Goal: Task Accomplishment & Management: Manage account settings

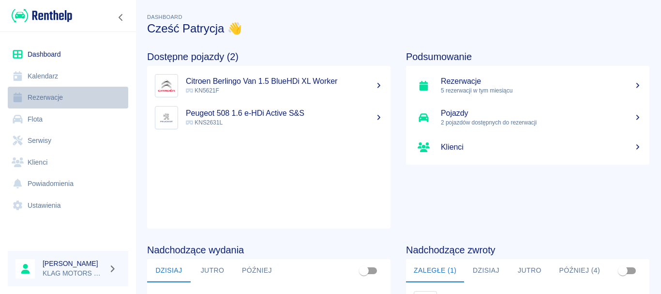
click at [64, 100] on link "Rezerwacje" at bounding box center [68, 98] width 120 height 22
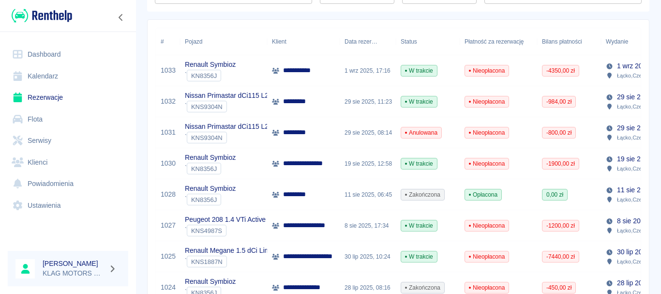
scroll to position [242, 0]
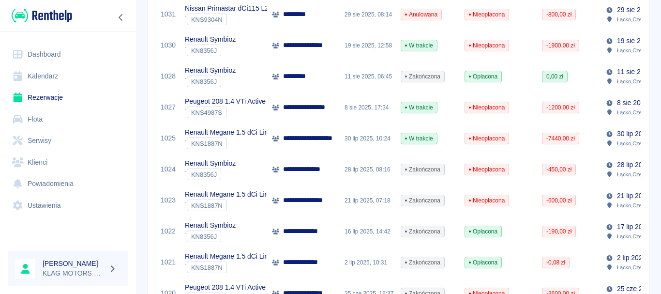
click at [37, 135] on link "Serwisy" at bounding box center [68, 141] width 120 height 22
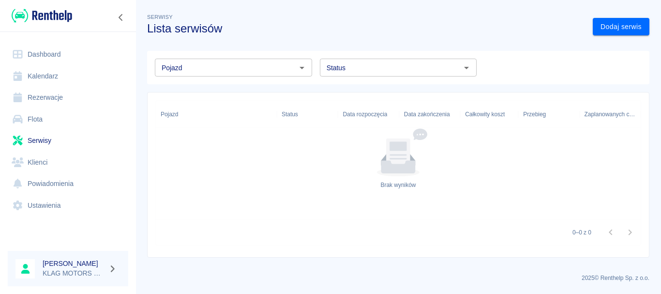
click at [43, 118] on link "Flota" at bounding box center [68, 119] width 120 height 22
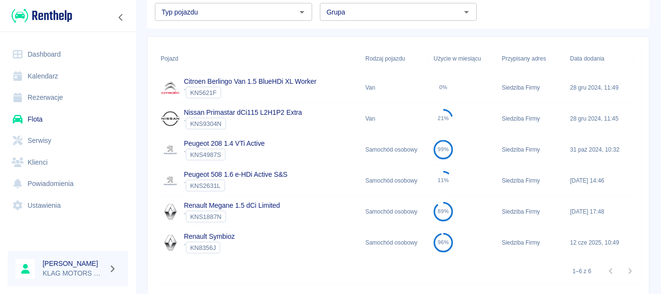
scroll to position [97, 0]
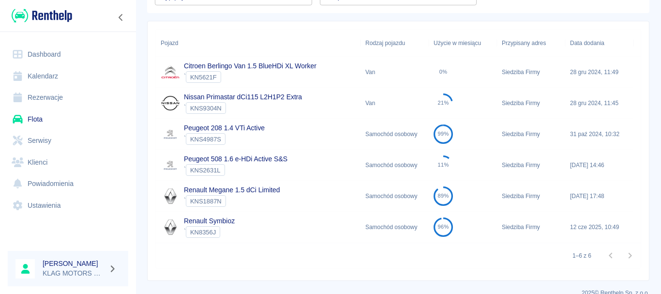
click at [276, 197] on div "` KNS1887N" at bounding box center [232, 201] width 96 height 12
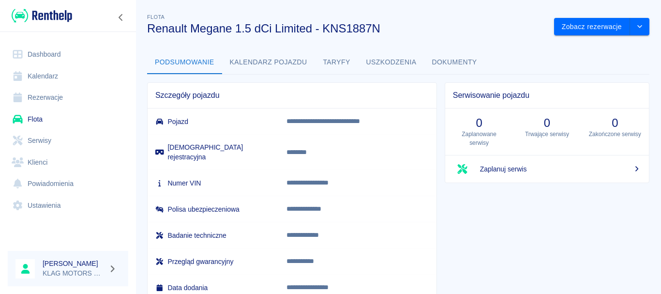
click at [292, 63] on button "Kalendarz pojazdu" at bounding box center [268, 62] width 93 height 23
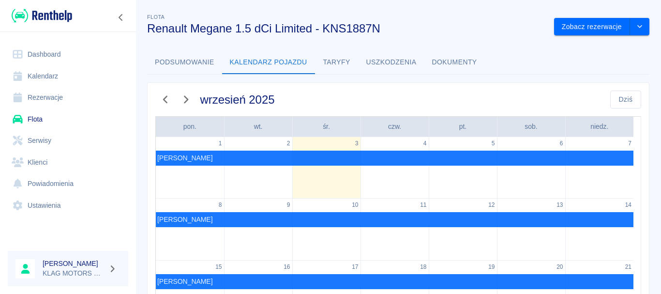
click at [340, 57] on button "Taryfy" at bounding box center [337, 62] width 44 height 23
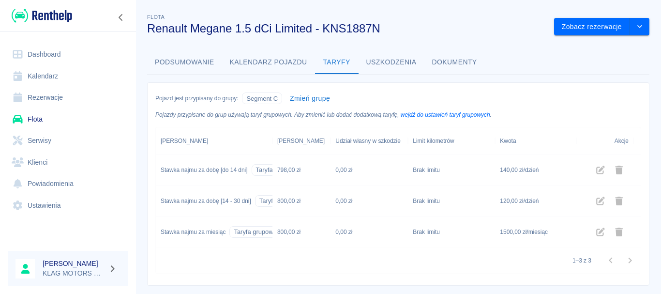
click at [397, 66] on button "Uszkodzenia" at bounding box center [392, 62] width 66 height 23
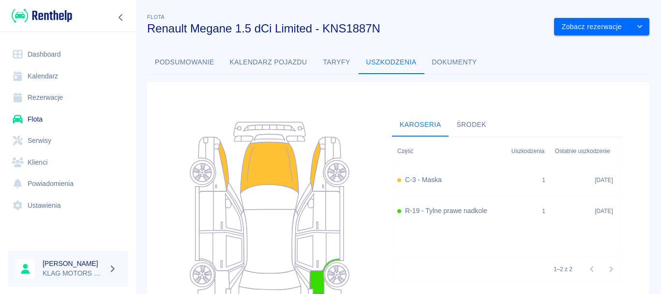
drag, startPoint x: 465, startPoint y: 64, endPoint x: 276, endPoint y: 63, distance: 188.2
click at [458, 63] on button "Dokumenty" at bounding box center [454, 62] width 60 height 23
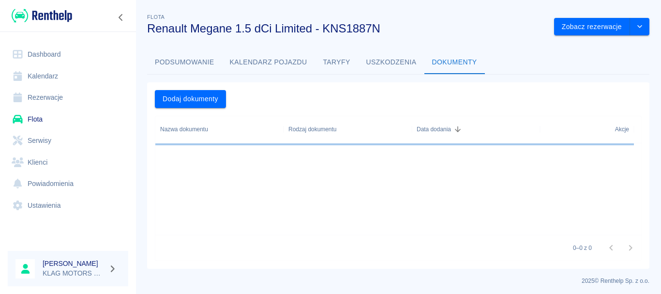
click at [275, 63] on button "Kalendarz pojazdu" at bounding box center [268, 62] width 93 height 23
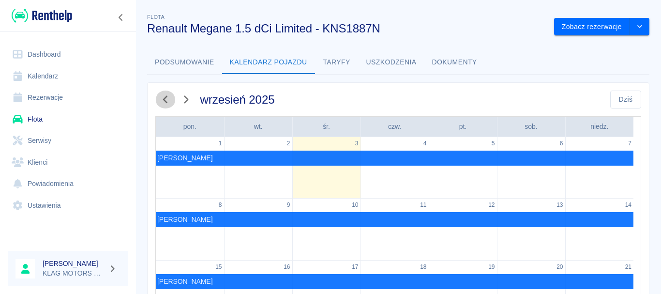
click at [161, 100] on icon "button" at bounding box center [165, 99] width 13 height 10
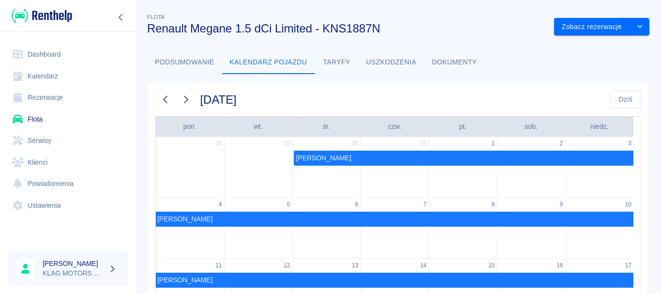
click at [161, 100] on icon "button" at bounding box center [165, 99] width 13 height 10
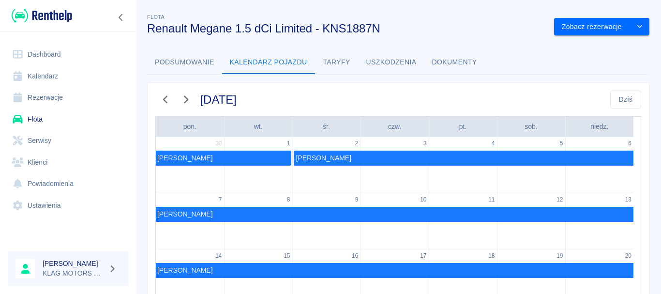
click at [161, 100] on icon "button" at bounding box center [165, 99] width 13 height 10
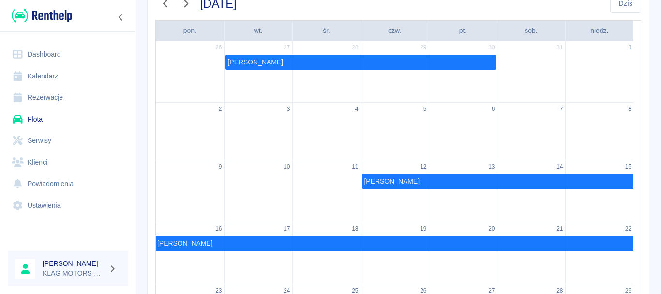
scroll to position [97, 0]
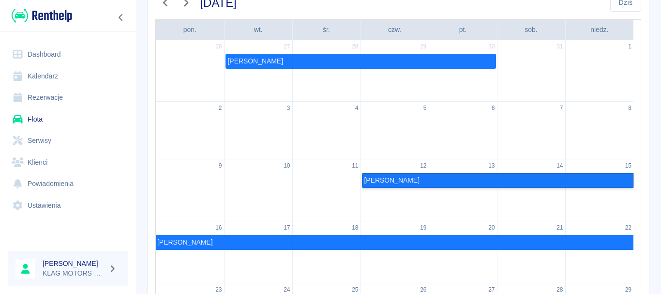
click at [415, 181] on link "[PERSON_NAME]" at bounding box center [498, 180] width 272 height 15
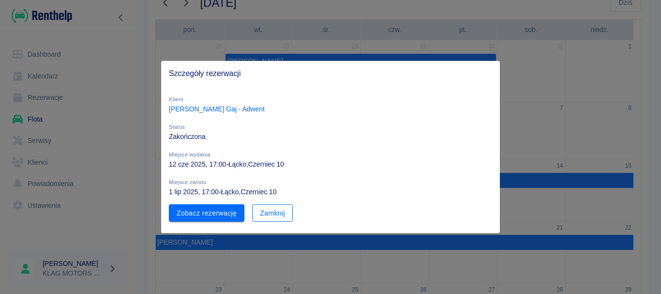
click at [288, 219] on button "Zamknij" at bounding box center [272, 213] width 41 height 18
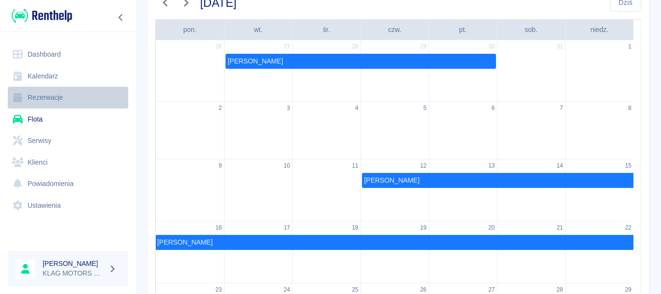
click at [61, 90] on link "Rezerwacje" at bounding box center [68, 98] width 120 height 22
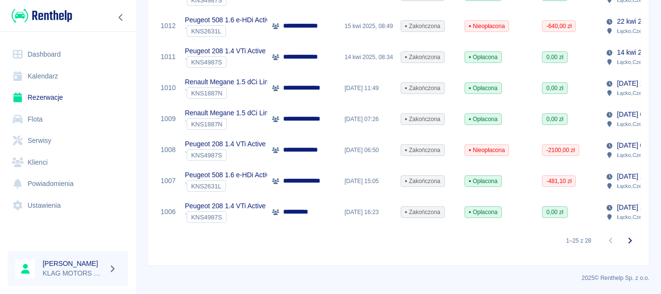
scroll to position [685, 0]
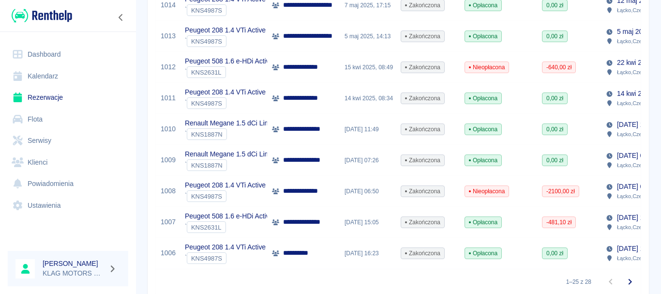
drag, startPoint x: 261, startPoint y: 157, endPoint x: 229, endPoint y: 163, distance: 32.9
click at [229, 163] on div "` KNS1887N" at bounding box center [233, 165] width 96 height 12
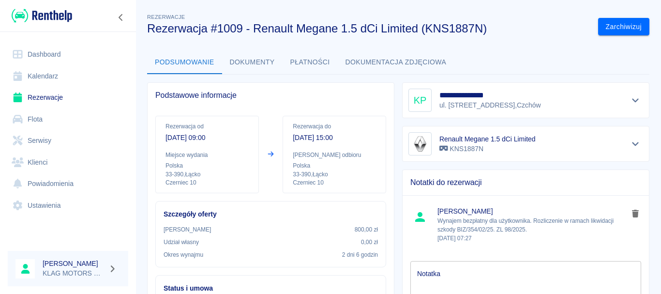
click at [328, 59] on button "Płatności" at bounding box center [310, 62] width 55 height 23
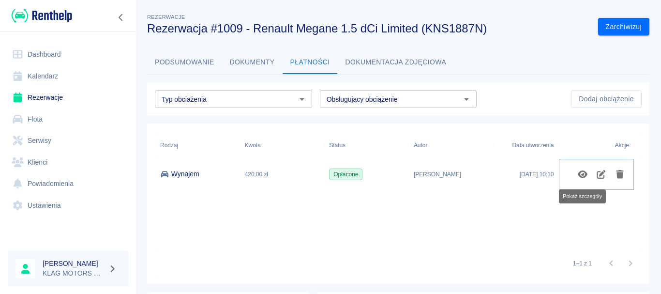
click at [582, 177] on icon "Pokaż szczegóły" at bounding box center [583, 174] width 10 height 8
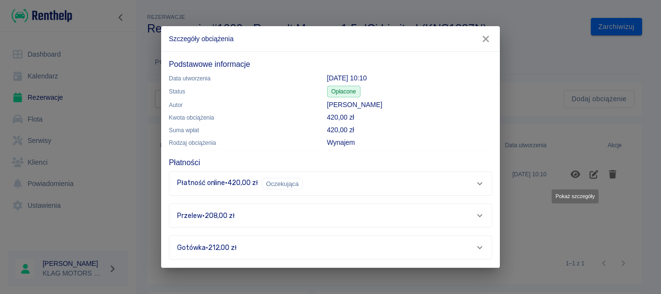
click at [409, 186] on div "Płatność online · 420,00 zł Oczekująca" at bounding box center [326, 184] width 299 height 12
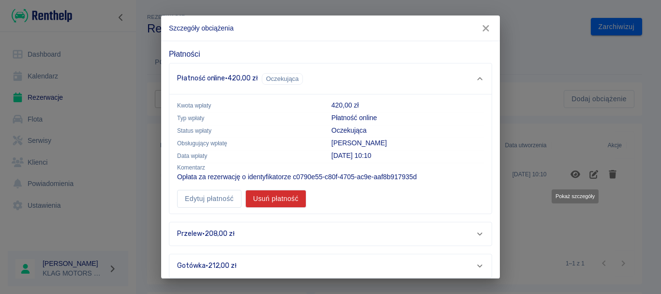
scroll to position [105, 0]
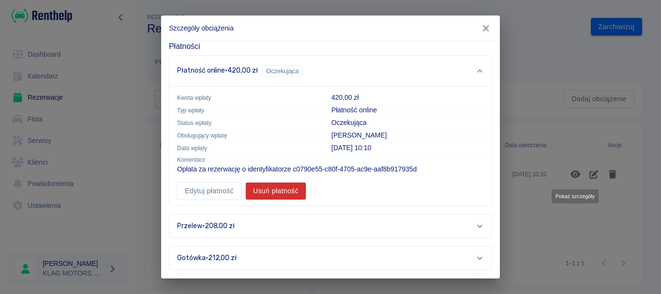
click at [293, 235] on div "Przelew · 208,00 zł" at bounding box center [330, 225] width 322 height 23
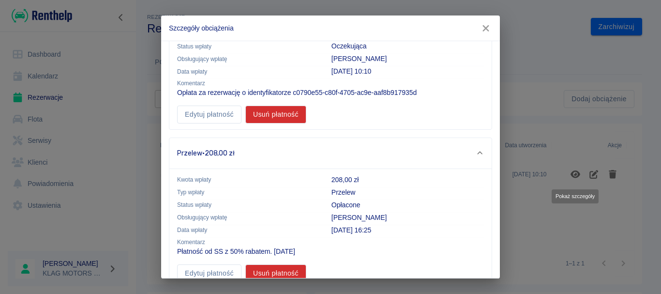
scroll to position [232, 0]
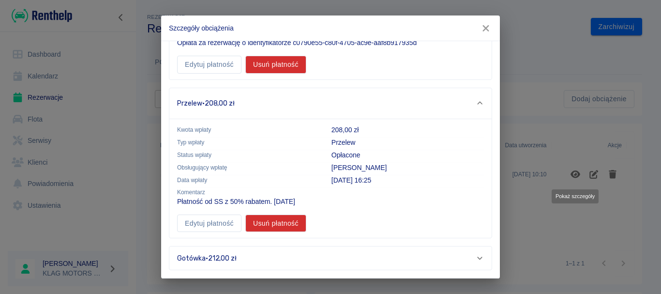
click at [341, 260] on div "Gotówka · 212,00 zł" at bounding box center [326, 258] width 299 height 10
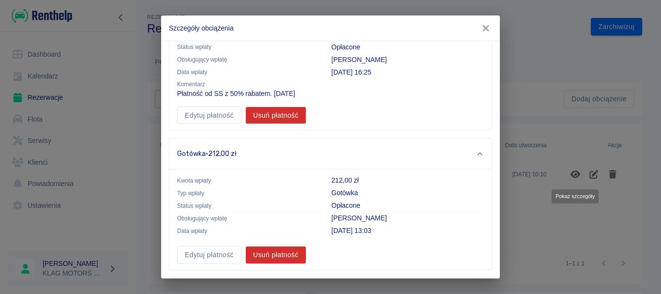
scroll to position [291, 0]
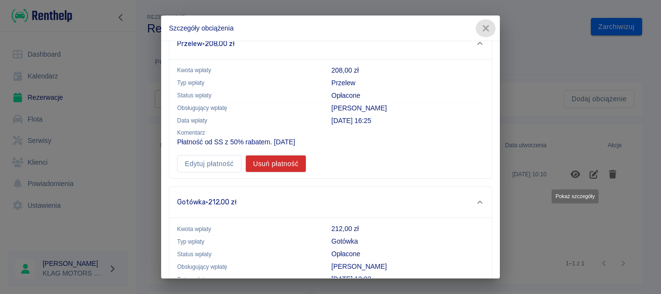
click at [486, 29] on icon "button" at bounding box center [485, 28] width 6 height 6
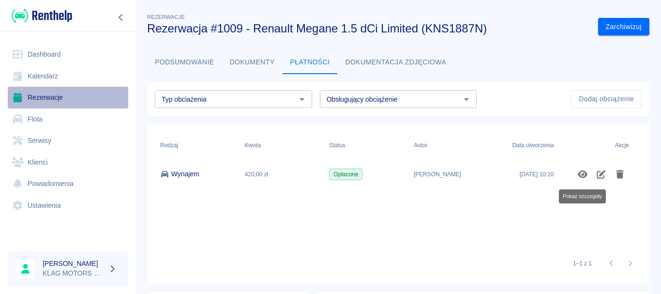
click at [72, 99] on link "Rezerwacje" at bounding box center [68, 98] width 120 height 22
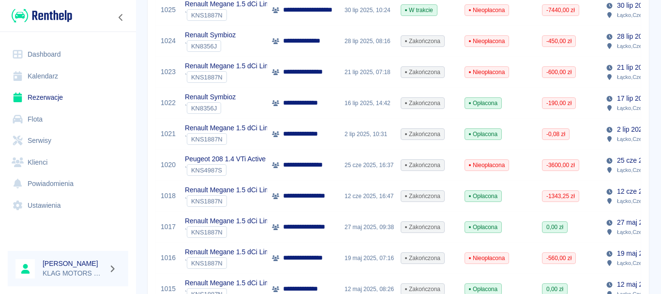
scroll to position [387, 0]
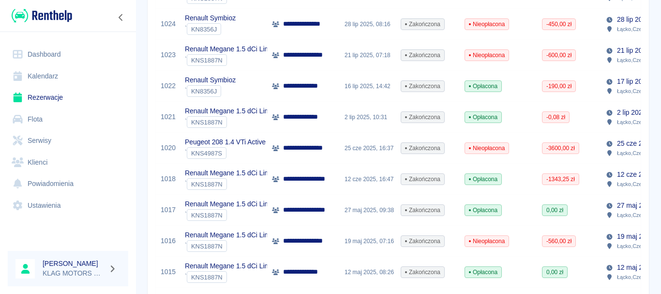
click at [248, 182] on div "` KNS1887N" at bounding box center [233, 184] width 96 height 12
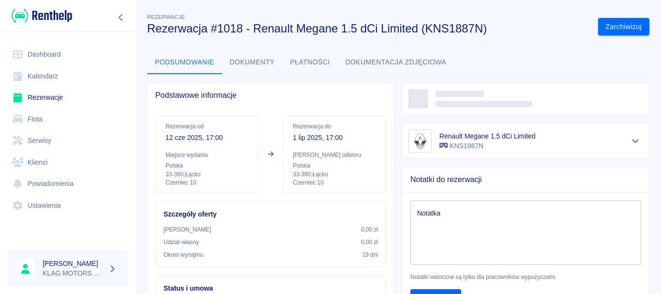
click at [312, 72] on button "Płatności" at bounding box center [310, 62] width 55 height 23
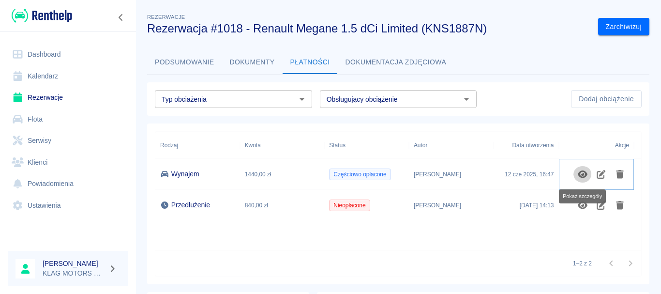
click at [582, 172] on icon "Pokaż szczegóły" at bounding box center [582, 174] width 11 height 9
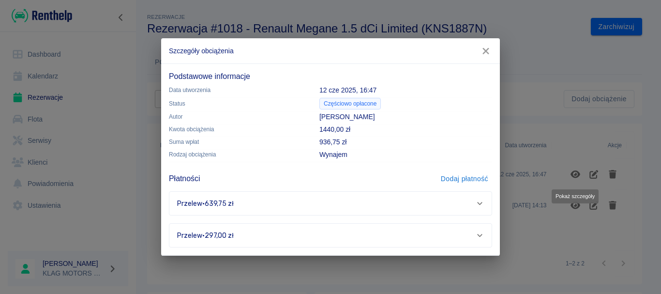
click at [288, 231] on div "Przelew · 297,00 zł" at bounding box center [326, 235] width 299 height 10
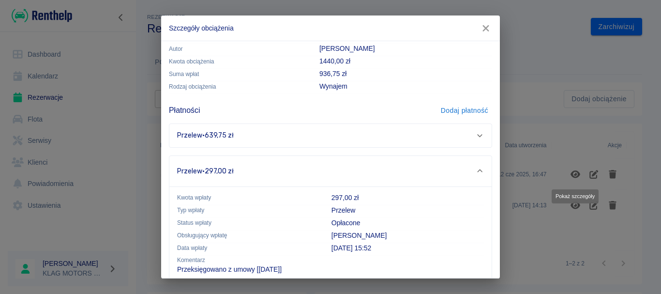
scroll to position [81, 0]
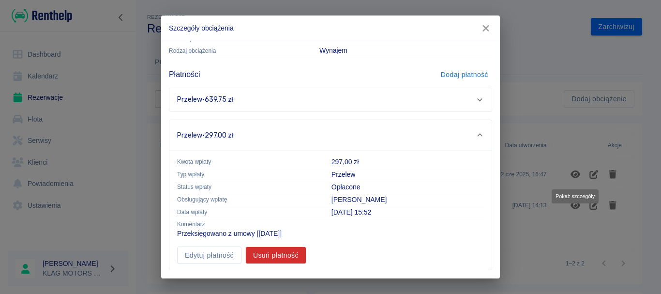
click at [255, 100] on div "Przelew · 639,75 zł" at bounding box center [326, 99] width 299 height 10
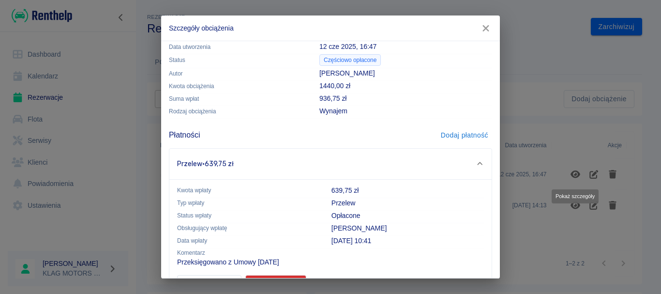
scroll to position [0, 0]
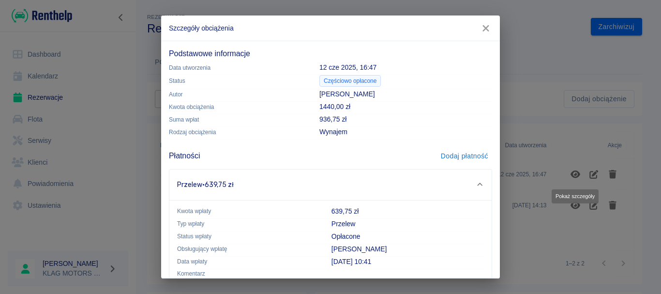
click at [481, 26] on icon "button" at bounding box center [486, 28] width 13 height 10
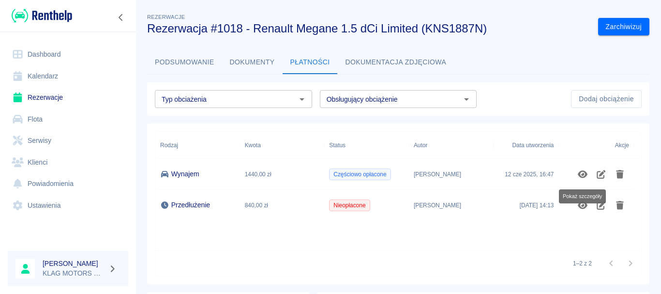
click at [32, 101] on link "Rezerwacje" at bounding box center [68, 98] width 120 height 22
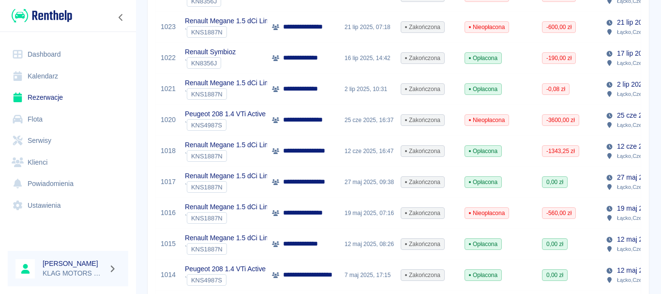
scroll to position [436, 0]
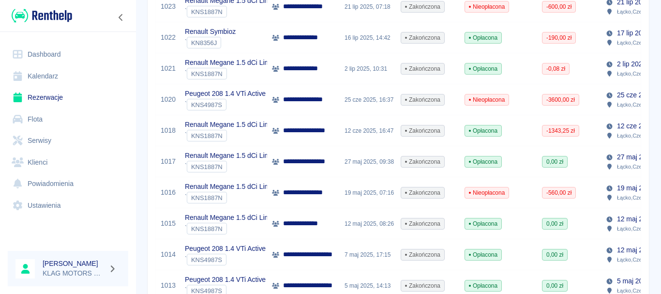
click at [248, 169] on div "` KNS1887N" at bounding box center [233, 167] width 96 height 12
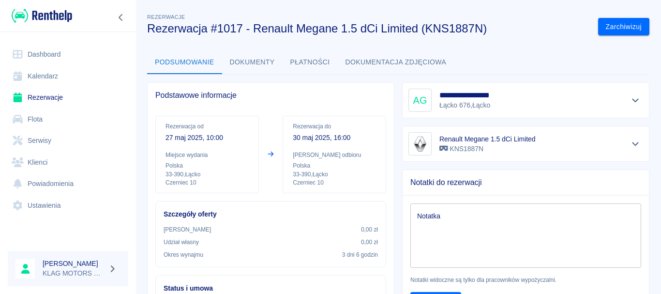
click at [289, 60] on button "Płatności" at bounding box center [310, 62] width 55 height 23
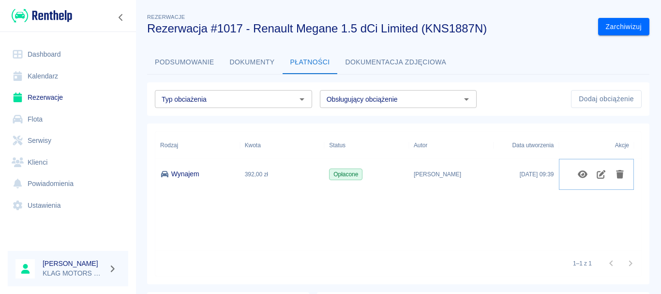
click at [575, 172] on button "Pokaż szczegóły" at bounding box center [582, 174] width 19 height 16
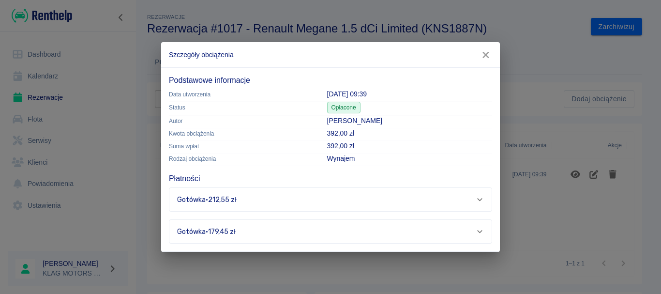
click at [299, 203] on div "Gotówka · 212,55 zł" at bounding box center [326, 200] width 299 height 10
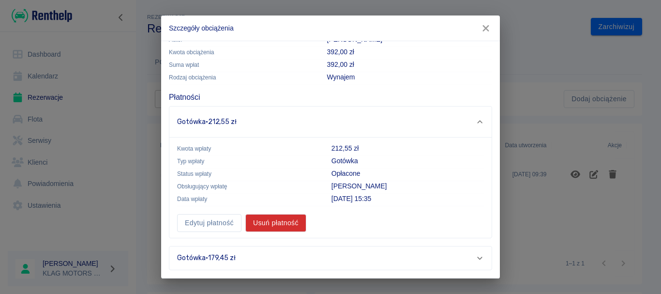
click at [324, 257] on div "Gotówka · 179,45 zł" at bounding box center [326, 258] width 299 height 10
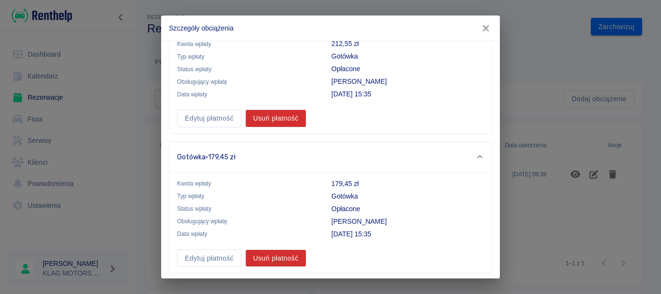
scroll to position [162, 0]
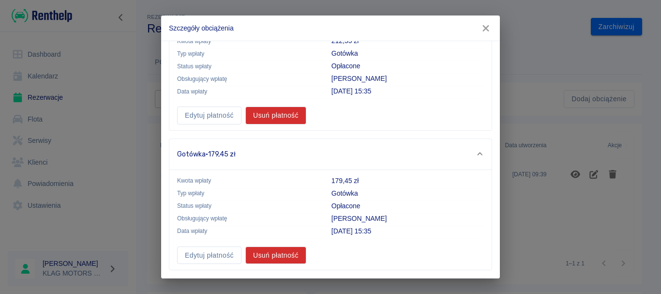
click at [481, 33] on button "button" at bounding box center [486, 28] width 20 height 18
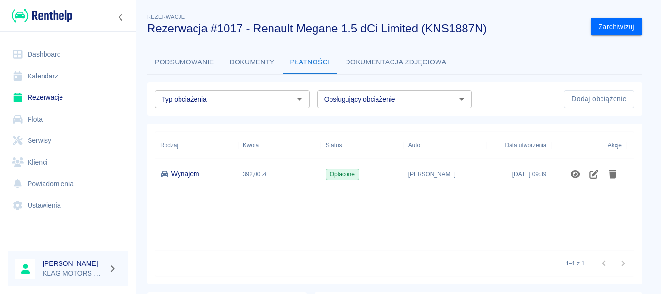
scroll to position [0, 0]
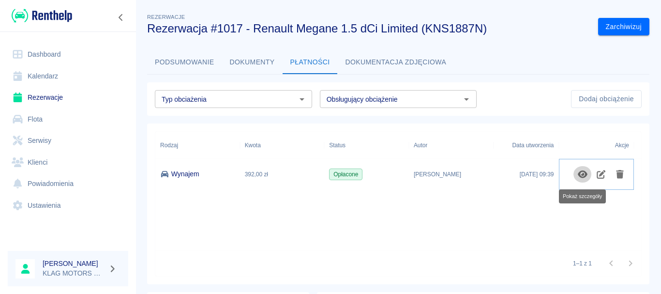
click at [591, 173] on button "Pokaż szczegóły" at bounding box center [582, 174] width 19 height 16
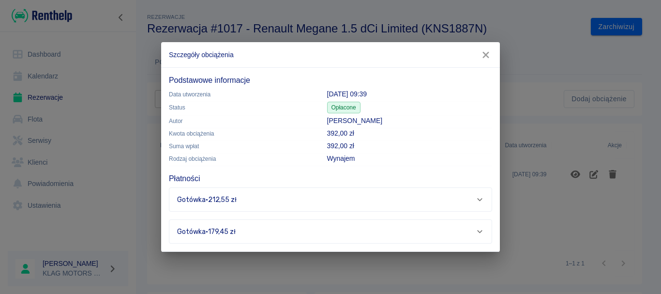
click at [292, 193] on div "Gotówka · 212,55 zł" at bounding box center [330, 199] width 322 height 23
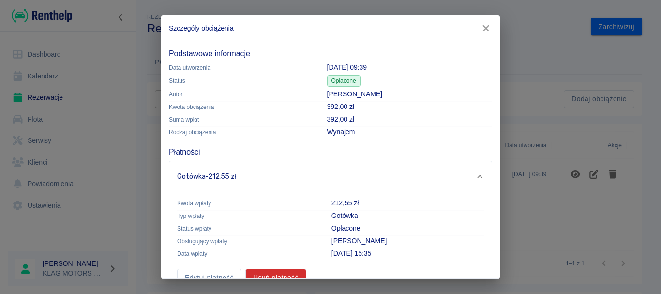
scroll to position [55, 0]
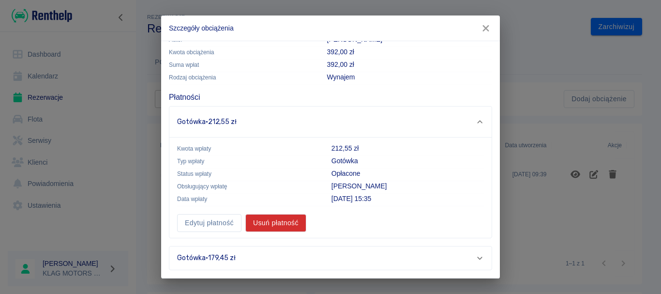
click at [270, 259] on div "Gotówka · 179,45 zł" at bounding box center [326, 258] width 299 height 10
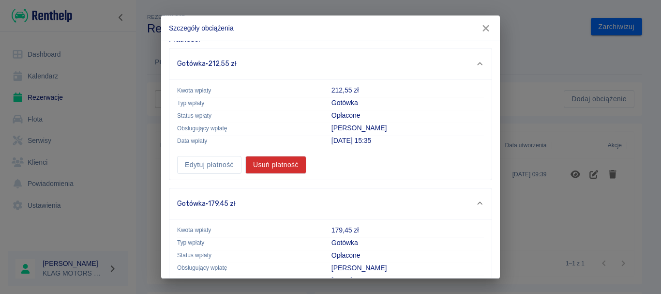
scroll to position [162, 0]
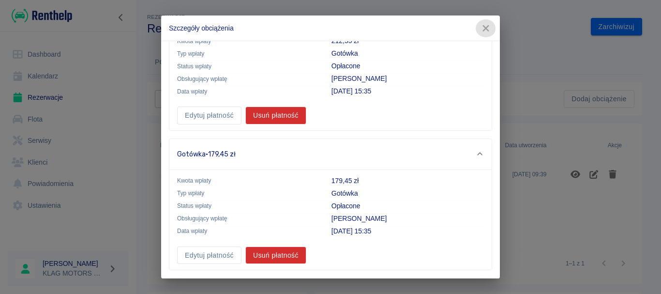
click at [485, 32] on icon "button" at bounding box center [486, 28] width 13 height 10
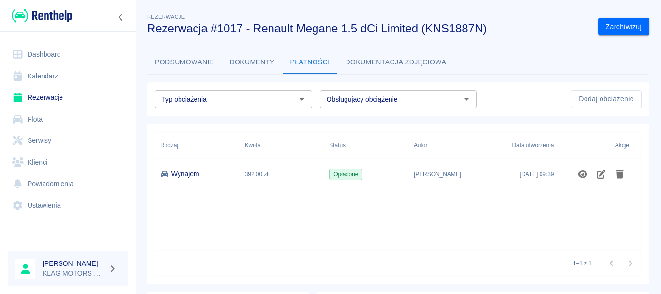
click at [62, 92] on link "Rezerwacje" at bounding box center [68, 98] width 120 height 22
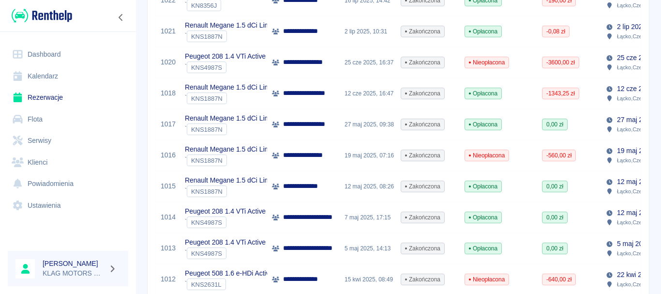
scroll to position [484, 0]
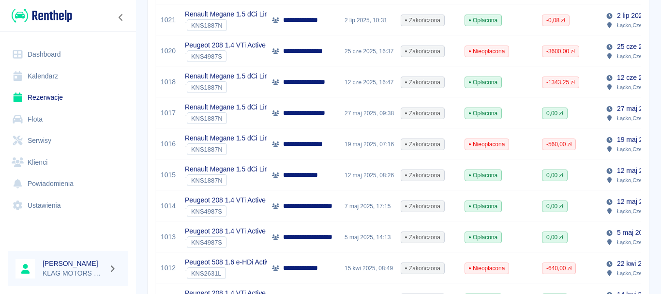
click at [249, 186] on div "Renault Megane 1.5 dCi Limited ` KNS1887N" at bounding box center [223, 175] width 87 height 31
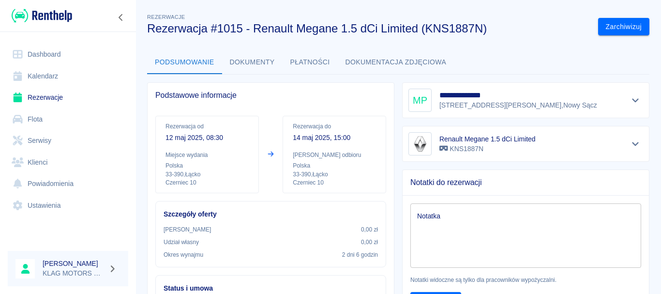
click at [311, 63] on button "Płatności" at bounding box center [310, 62] width 55 height 23
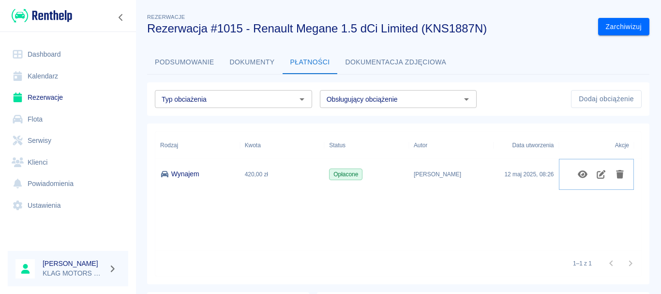
click at [586, 176] on icon "Pokaż szczegóły" at bounding box center [583, 174] width 10 height 8
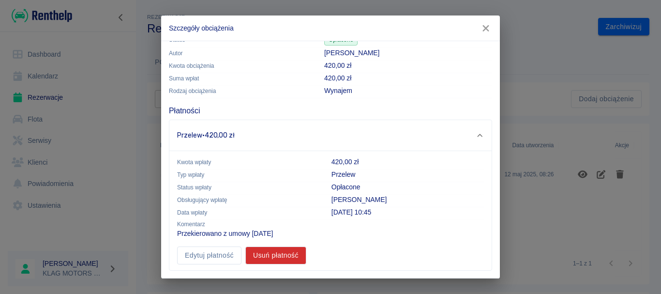
scroll to position [42, 0]
click at [485, 33] on button "button" at bounding box center [486, 28] width 20 height 18
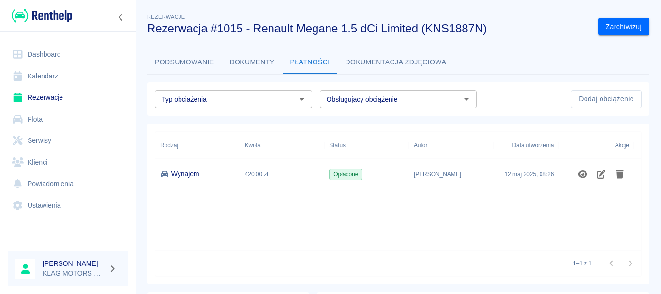
click at [250, 65] on button "Dokumenty" at bounding box center [252, 62] width 60 height 23
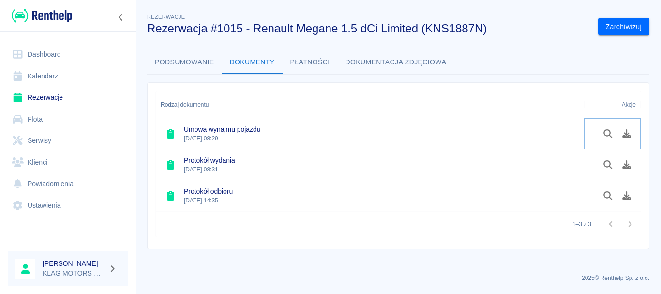
click at [602, 137] on button "Podgląd dokumentu" at bounding box center [608, 133] width 19 height 16
click at [81, 101] on link "Rezerwacje" at bounding box center [68, 98] width 120 height 22
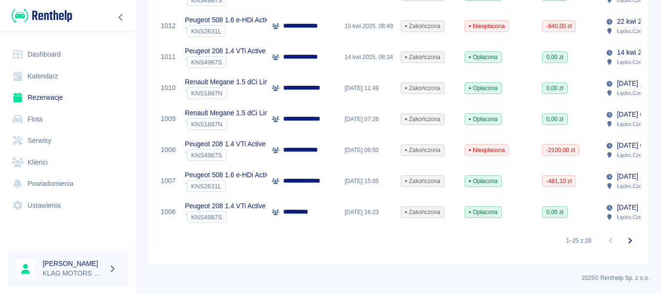
scroll to position [685, 0]
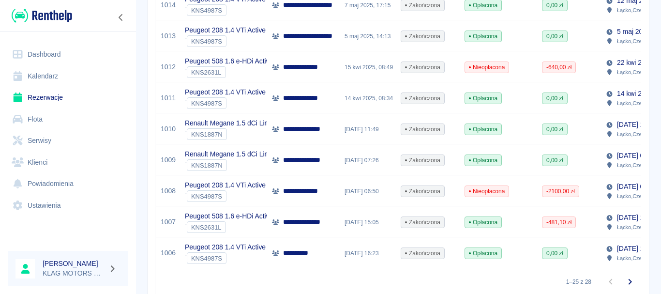
drag, startPoint x: 254, startPoint y: 165, endPoint x: 241, endPoint y: 197, distance: 33.9
click at [241, 197] on div "` KNS4987S" at bounding box center [225, 196] width 81 height 12
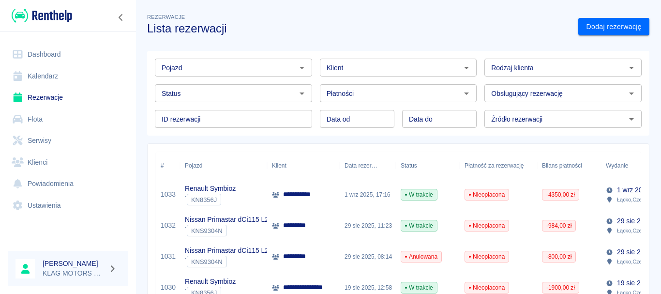
click at [242, 68] on input "Pojazd" at bounding box center [225, 67] width 135 height 12
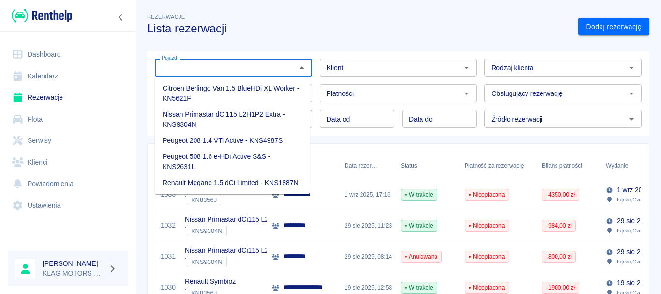
click at [235, 185] on li "Renault Megane 1.5 dCi Limited - KNS1887N" at bounding box center [232, 183] width 155 height 16
type input "Renault Megane 1.5 dCi Limited - KNS1887N"
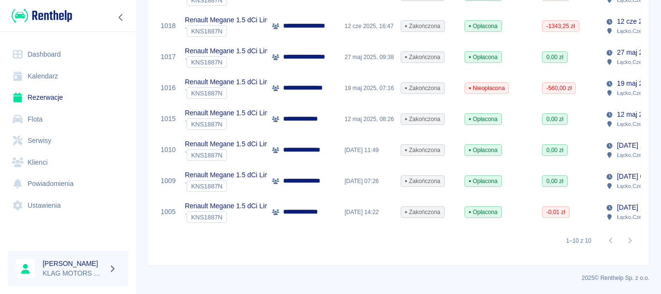
scroll to position [220, 0]
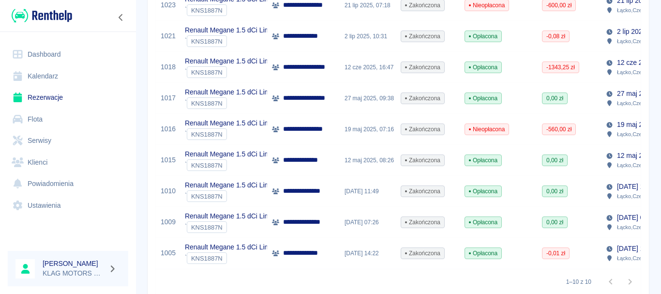
click at [303, 256] on p "**********" at bounding box center [306, 253] width 46 height 10
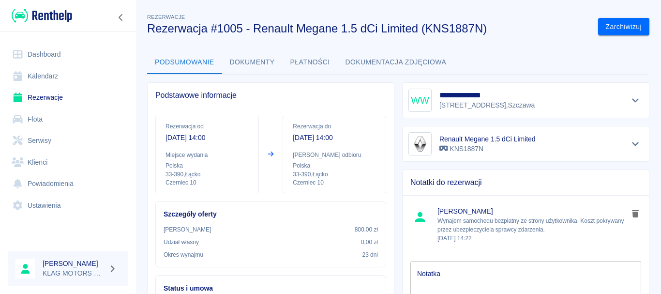
click at [315, 73] on button "Płatności" at bounding box center [310, 62] width 55 height 23
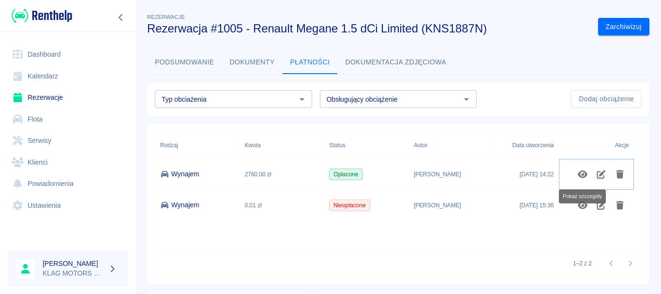
click at [580, 176] on icon "Pokaż szczegóły" at bounding box center [583, 174] width 10 height 8
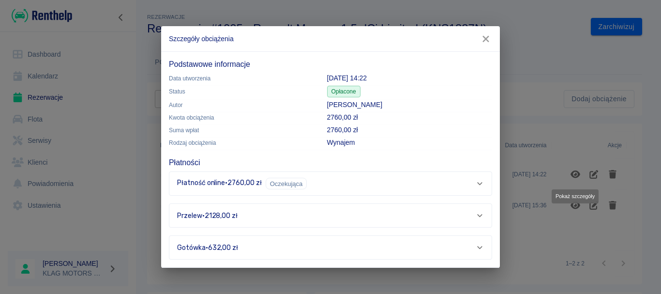
click at [253, 242] on div "Gotówka · 632,00 zł" at bounding box center [326, 247] width 299 height 10
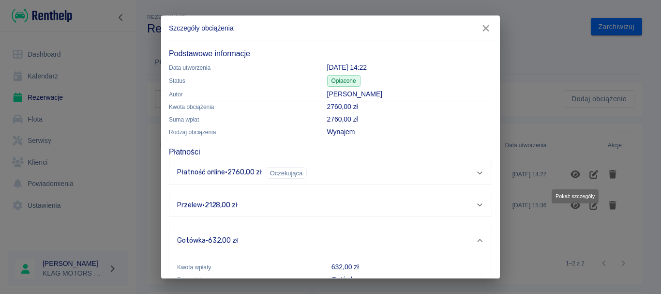
scroll to position [87, 0]
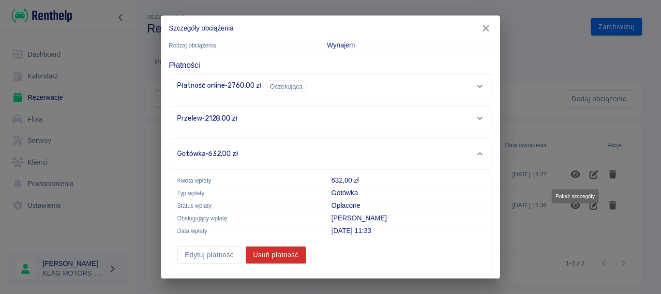
click at [260, 106] on div "Przelew · 2128,00 zł Kwota wpłaty 2128,00 zł Typ wpłaty Przelew Status wpłaty O…" at bounding box center [330, 118] width 323 height 24
click at [263, 114] on div "Przelew · 2128,00 zł" at bounding box center [326, 118] width 299 height 10
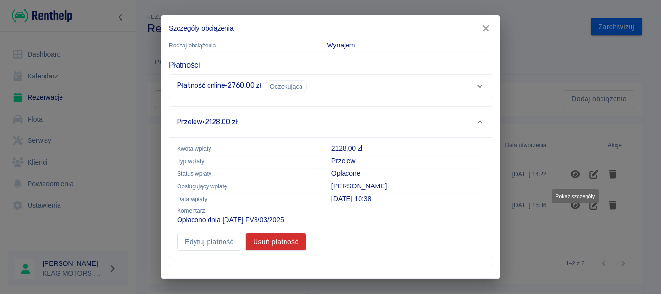
click at [323, 87] on div "Płatność online · 2760,00 zł Oczekująca" at bounding box center [326, 86] width 299 height 12
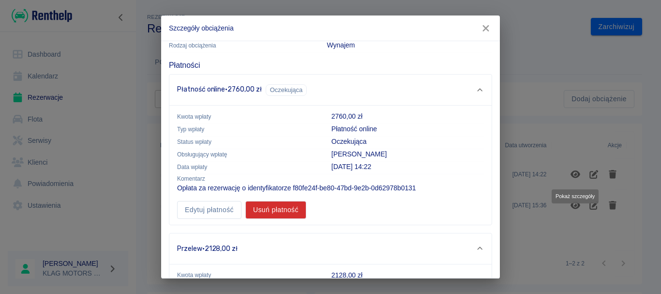
click at [323, 87] on div "Płatność online · 2760,00 zł Oczekująca" at bounding box center [326, 90] width 299 height 12
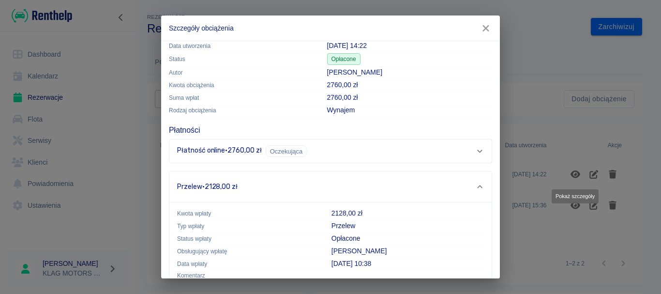
scroll to position [0, 0]
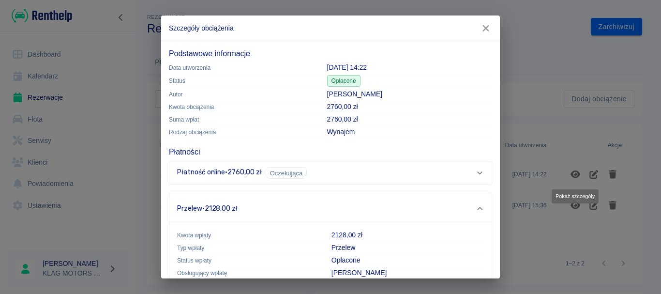
click at [240, 176] on div "Płatność online · 2760,00 zł Oczekująca" at bounding box center [326, 173] width 299 height 12
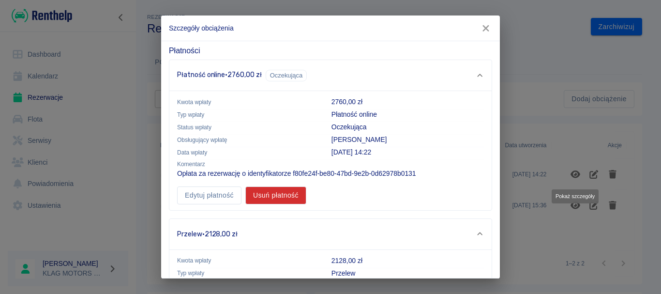
scroll to position [242, 0]
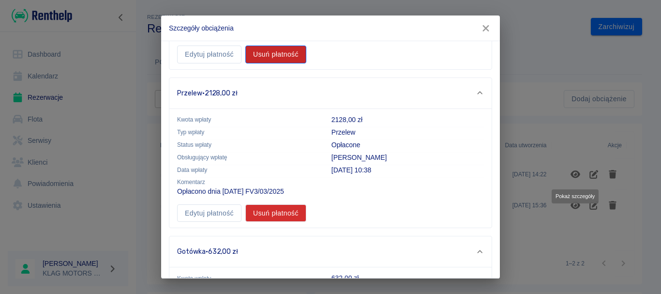
click at [285, 58] on button "Usuń płatność" at bounding box center [275, 54] width 61 height 18
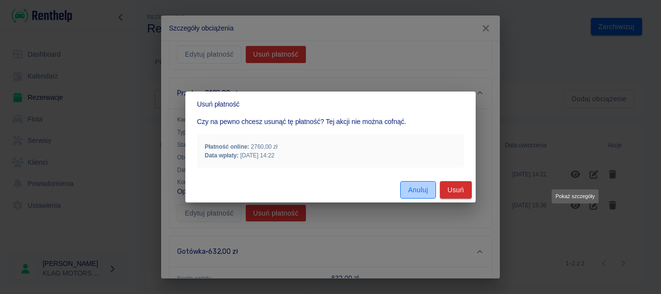
click at [408, 185] on button "Anuluj" at bounding box center [417, 190] width 35 height 18
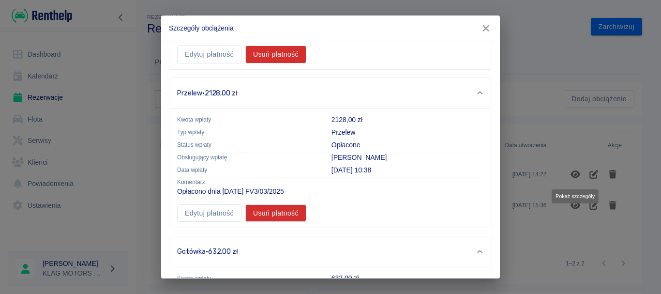
click at [286, 63] on div "Kwota wpłaty 2760,00 zł Typ wpłaty Płatność online Status wpłaty Oczekująca Obs…" at bounding box center [330, 9] width 322 height 119
click at [299, 53] on button "Usuń płatność" at bounding box center [275, 54] width 61 height 18
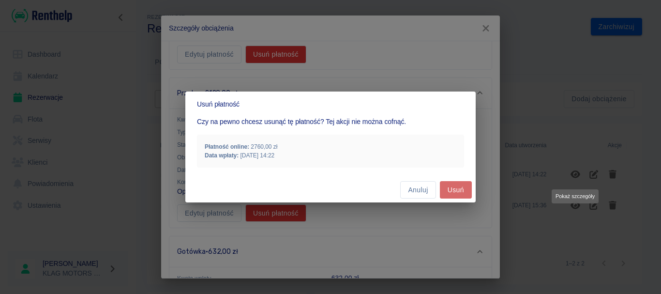
click at [457, 192] on button "Usuń" at bounding box center [456, 190] width 32 height 18
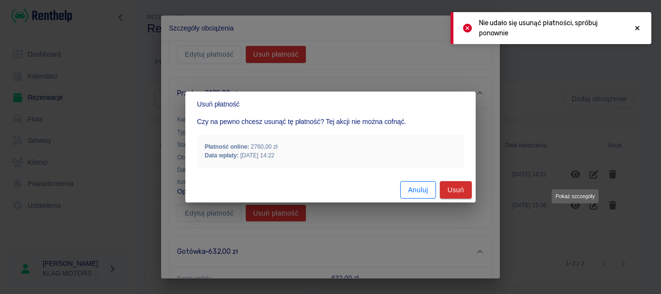
click at [408, 192] on button "Anuluj" at bounding box center [417, 190] width 35 height 18
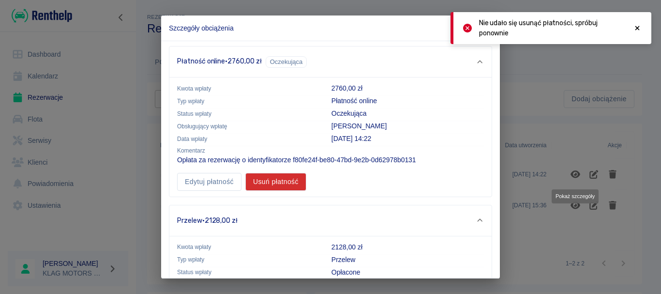
scroll to position [97, 0]
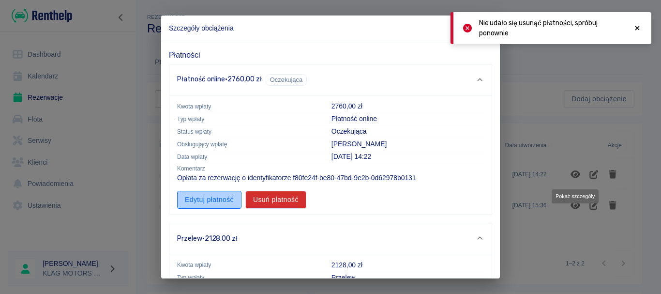
click at [225, 206] on button "Edytuj płatność" at bounding box center [209, 200] width 64 height 18
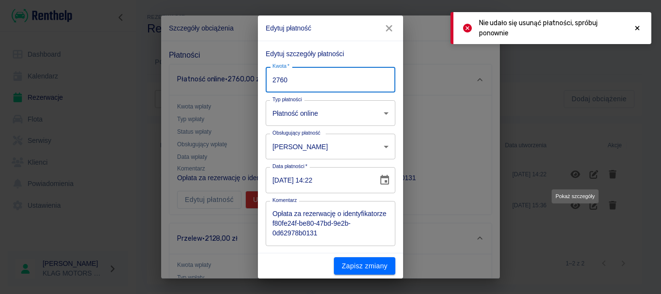
click at [295, 70] on input "2760" at bounding box center [331, 80] width 130 height 26
click at [389, 27] on icon "button" at bounding box center [389, 28] width 6 height 6
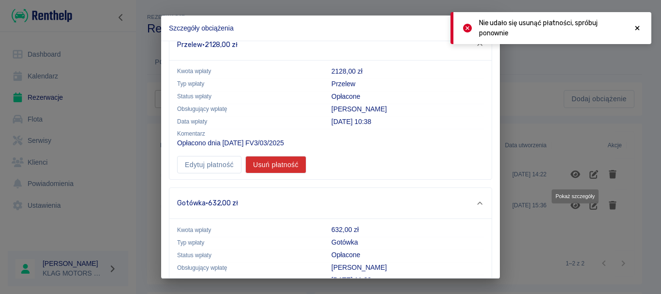
scroll to position [340, 0]
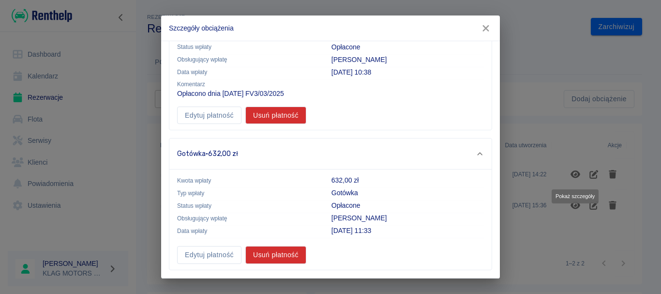
click at [474, 39] on h2 "Szczegóły obciążenia" at bounding box center [330, 27] width 339 height 25
click at [486, 29] on icon "button" at bounding box center [485, 28] width 6 height 6
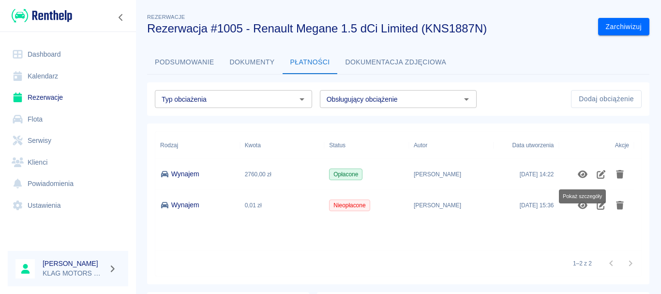
click at [262, 62] on button "Dokumenty" at bounding box center [252, 62] width 60 height 23
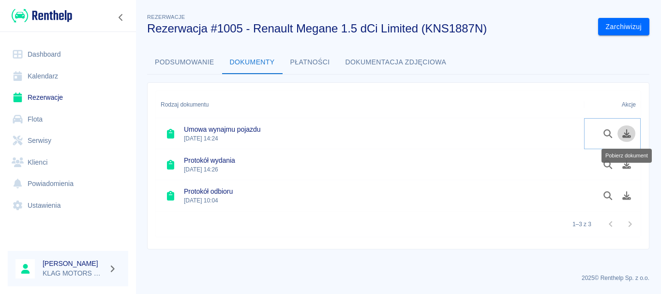
click at [621, 135] on icon "Pobierz dokument" at bounding box center [626, 133] width 11 height 9
click at [611, 135] on icon "Podgląd dokumentu" at bounding box center [607, 133] width 11 height 9
click at [76, 100] on link "Rezerwacje" at bounding box center [68, 98] width 120 height 22
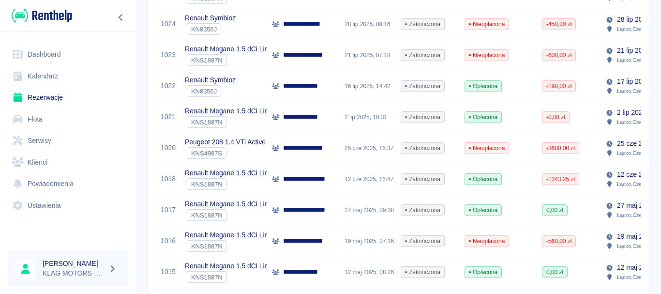
scroll to position [436, 0]
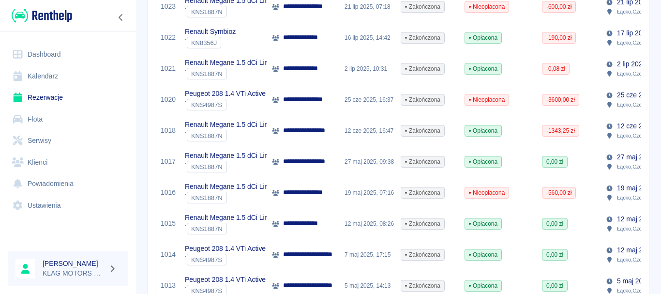
click at [264, 167] on div "` KNS1887N" at bounding box center [233, 167] width 96 height 12
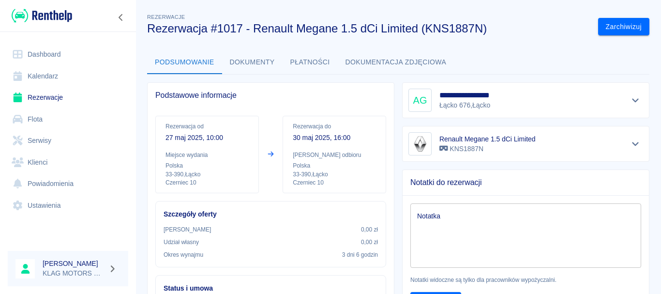
click at [305, 69] on button "Płatności" at bounding box center [310, 62] width 55 height 23
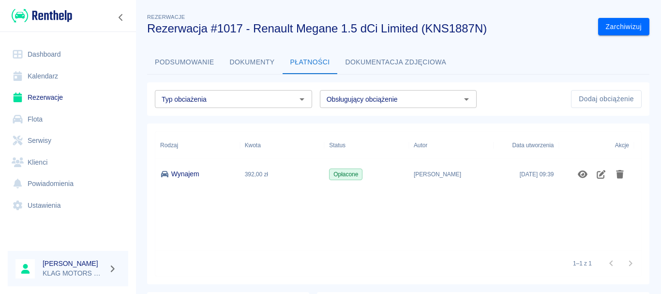
click at [252, 58] on button "Dokumenty" at bounding box center [252, 62] width 60 height 23
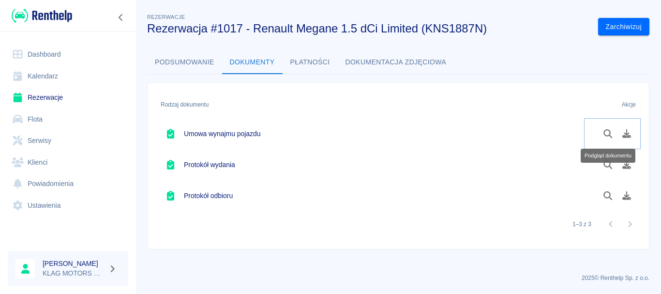
click at [606, 129] on icon "Podgląd dokumentu" at bounding box center [607, 133] width 9 height 9
drag, startPoint x: 52, startPoint y: 100, endPoint x: 122, endPoint y: 113, distance: 71.3
click at [52, 100] on link "Rezerwacje" at bounding box center [68, 98] width 120 height 22
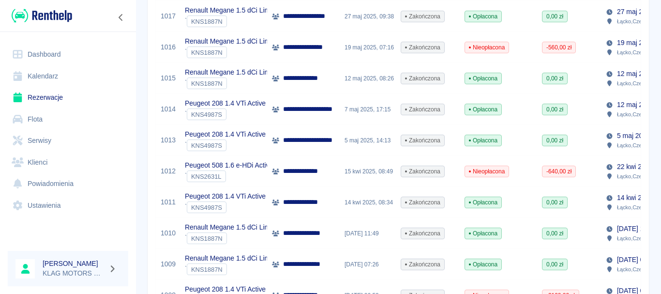
scroll to position [733, 0]
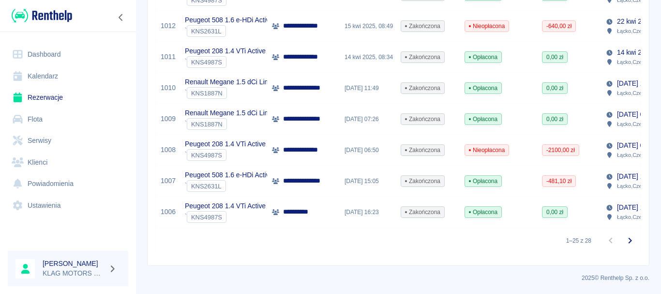
click at [254, 87] on div "` KNS1887N" at bounding box center [233, 93] width 96 height 12
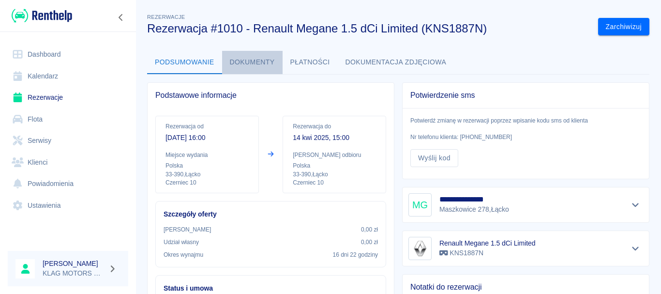
click at [261, 62] on button "Dokumenty" at bounding box center [252, 62] width 60 height 23
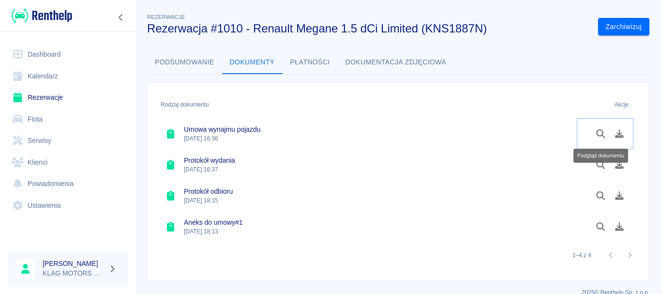
click at [595, 135] on icon "Podgląd dokumentu" at bounding box center [600, 133] width 11 height 9
click at [315, 67] on button "Płatności" at bounding box center [310, 62] width 55 height 23
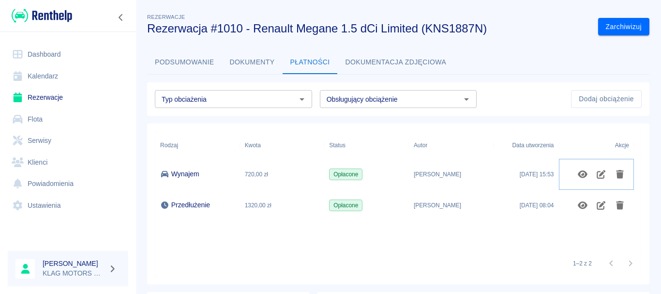
click at [580, 171] on icon "Pokaż szczegóły" at bounding box center [582, 174] width 11 height 9
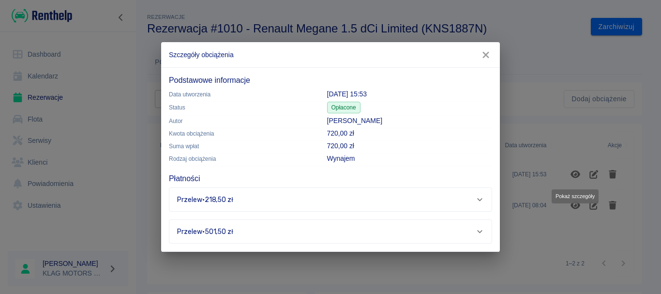
click at [251, 231] on div "Przelew · 501,50 zł" at bounding box center [326, 231] width 299 height 10
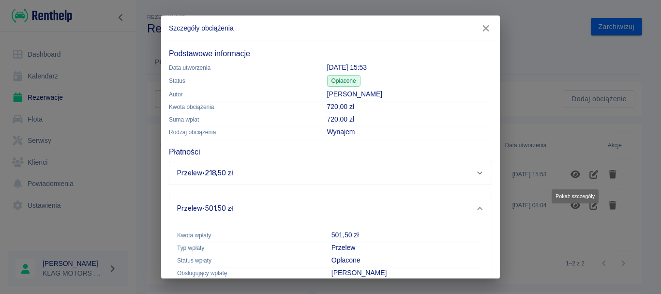
click at [273, 174] on div "Przelew · 218,50 zł" at bounding box center [326, 173] width 299 height 10
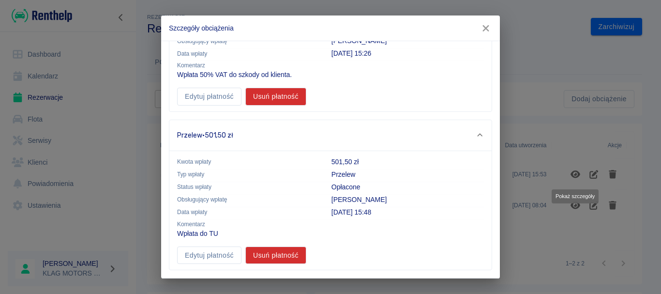
scroll to position [103, 0]
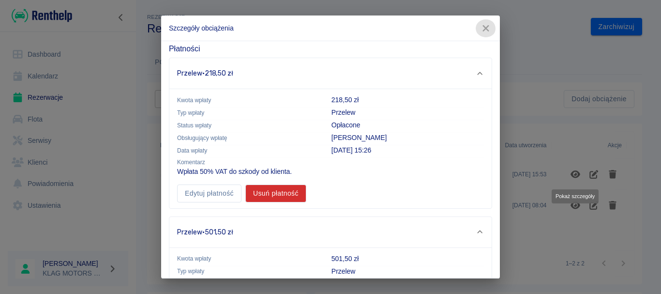
click at [481, 27] on icon "button" at bounding box center [486, 28] width 13 height 10
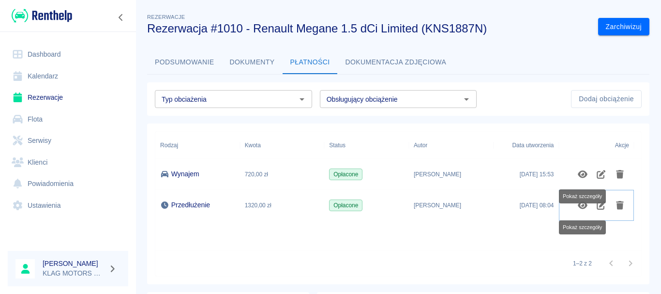
click at [581, 210] on button "Pokaż szczegóły" at bounding box center [582, 205] width 19 height 16
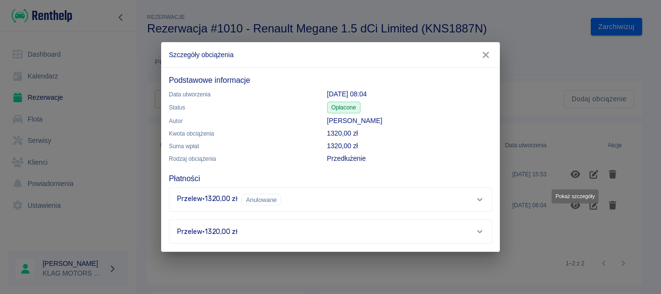
click at [264, 233] on div "Przelew · 1320,00 zł" at bounding box center [326, 231] width 299 height 10
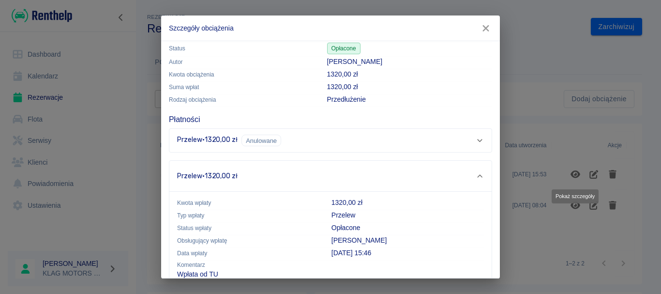
scroll to position [74, 0]
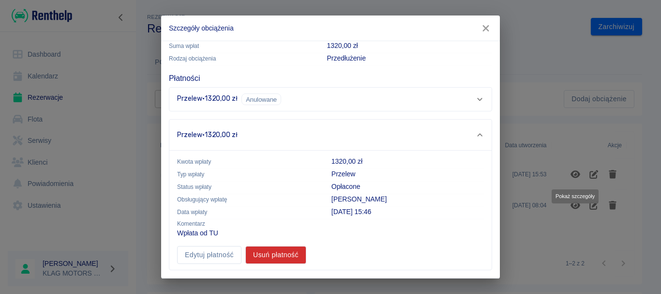
click at [298, 97] on div "Przelew · 1320,00 zł Anulowane" at bounding box center [326, 99] width 299 height 12
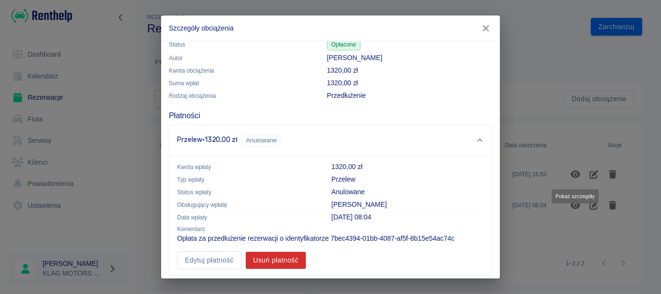
scroll to position [0, 0]
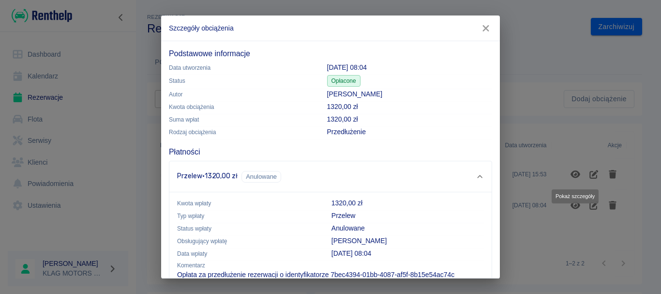
click at [305, 171] on div "Przelew · 1320,00 zł Anulowane" at bounding box center [326, 177] width 299 height 12
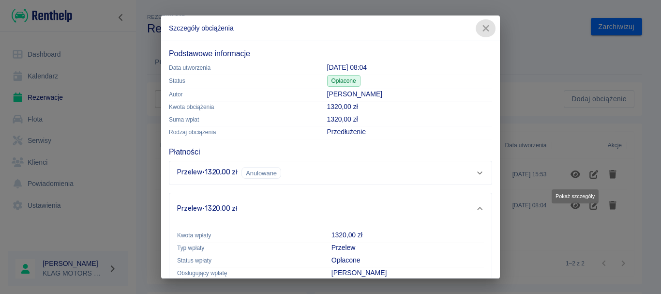
click at [489, 27] on icon "button" at bounding box center [486, 28] width 13 height 10
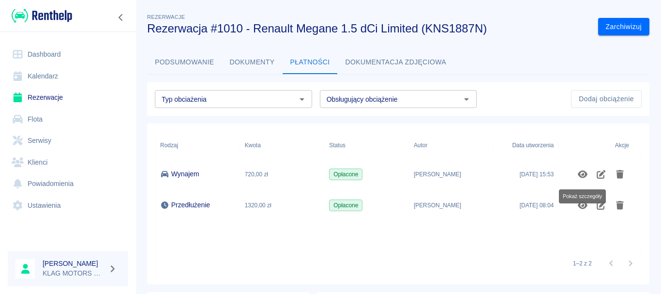
click at [254, 259] on div "1–2 z 2" at bounding box center [398, 263] width 486 height 26
